Goal: Navigation & Orientation: Find specific page/section

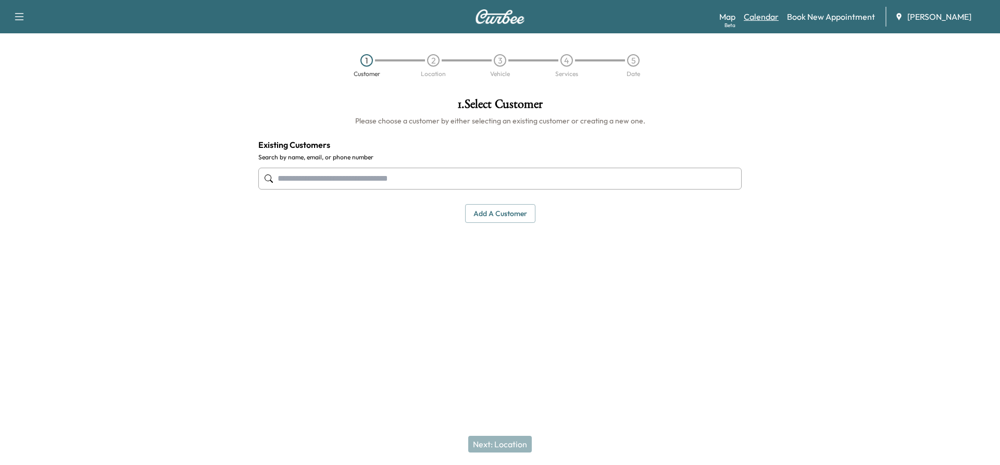
click at [764, 20] on link "Calendar" at bounding box center [761, 16] width 35 height 13
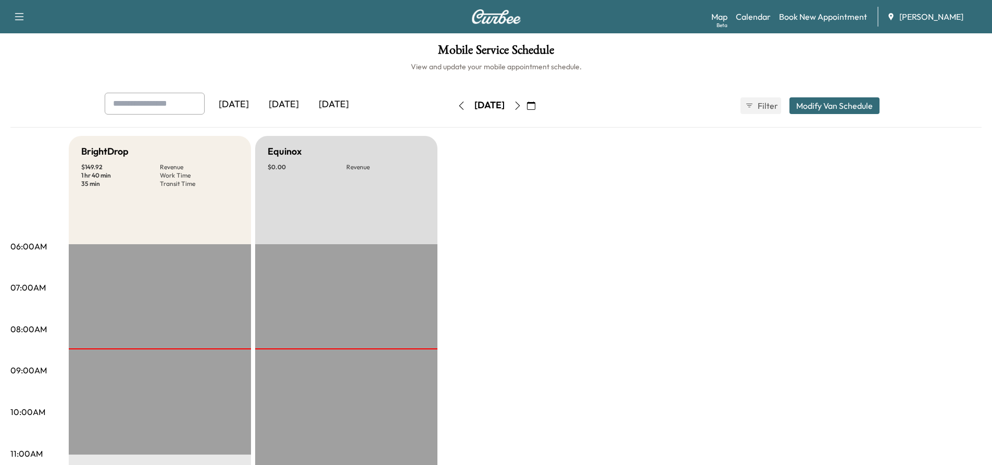
click at [540, 107] on button "button" at bounding box center [531, 105] width 18 height 17
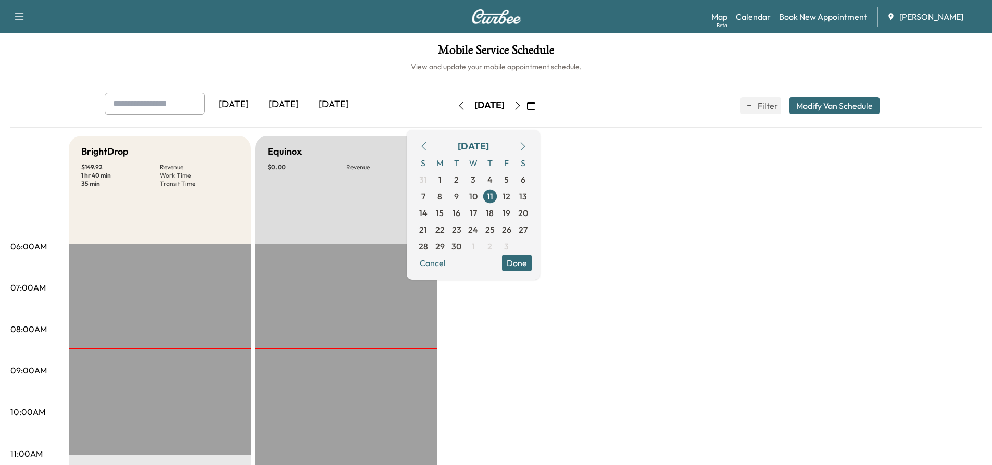
click at [522, 107] on icon "button" at bounding box center [518, 106] width 8 height 8
click at [457, 106] on icon "button" at bounding box center [461, 106] width 8 height 8
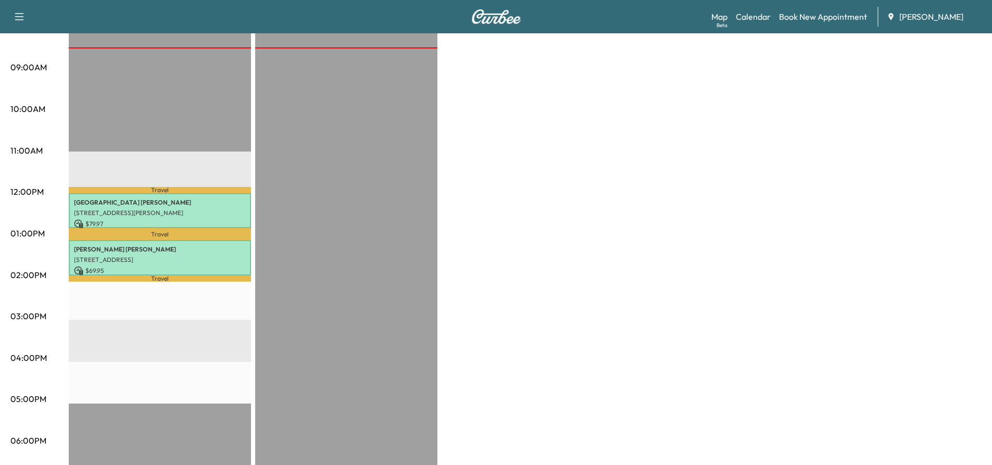
scroll to position [313, 0]
